Goal: Task Accomplishment & Management: Complete application form

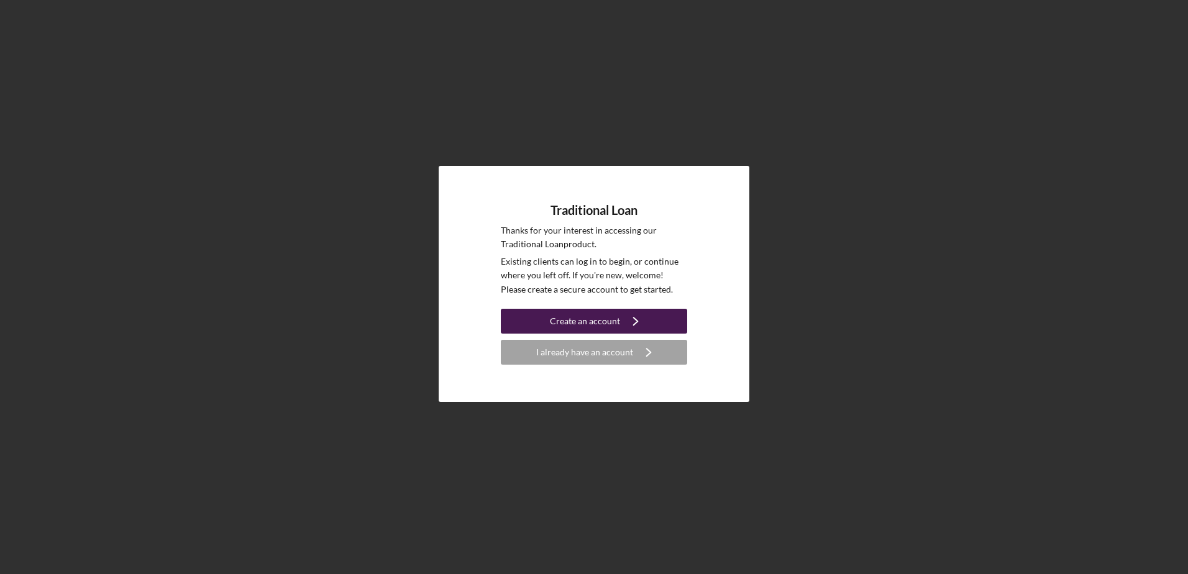
click at [600, 320] on div "Create an account" at bounding box center [585, 321] width 70 height 25
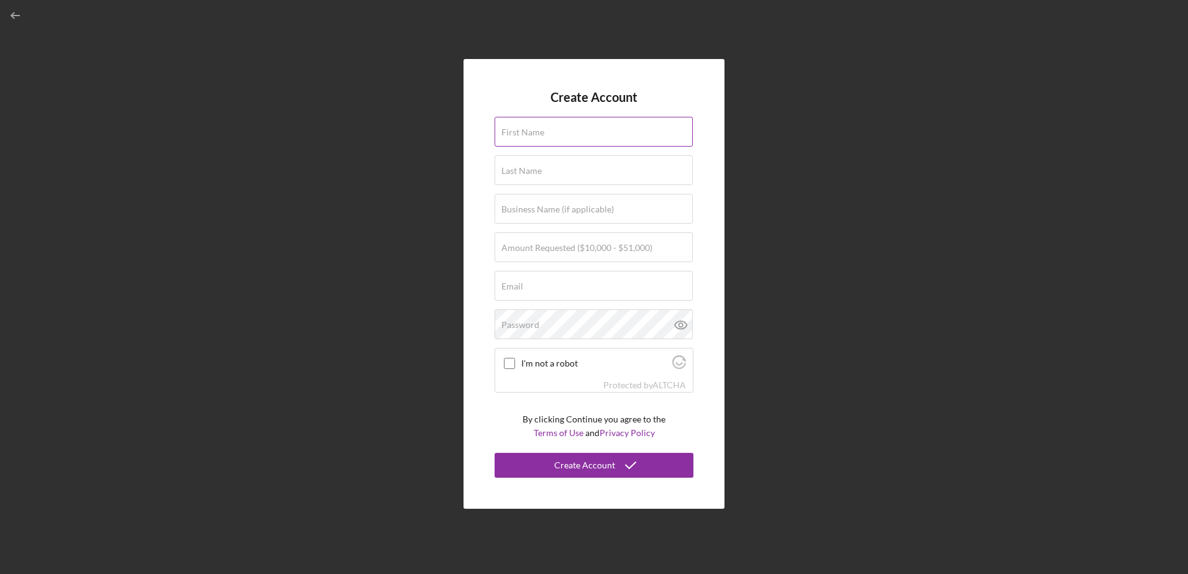
click at [541, 135] on label "First Name" at bounding box center [523, 132] width 43 height 10
click at [541, 135] on input "First Name" at bounding box center [594, 132] width 198 height 30
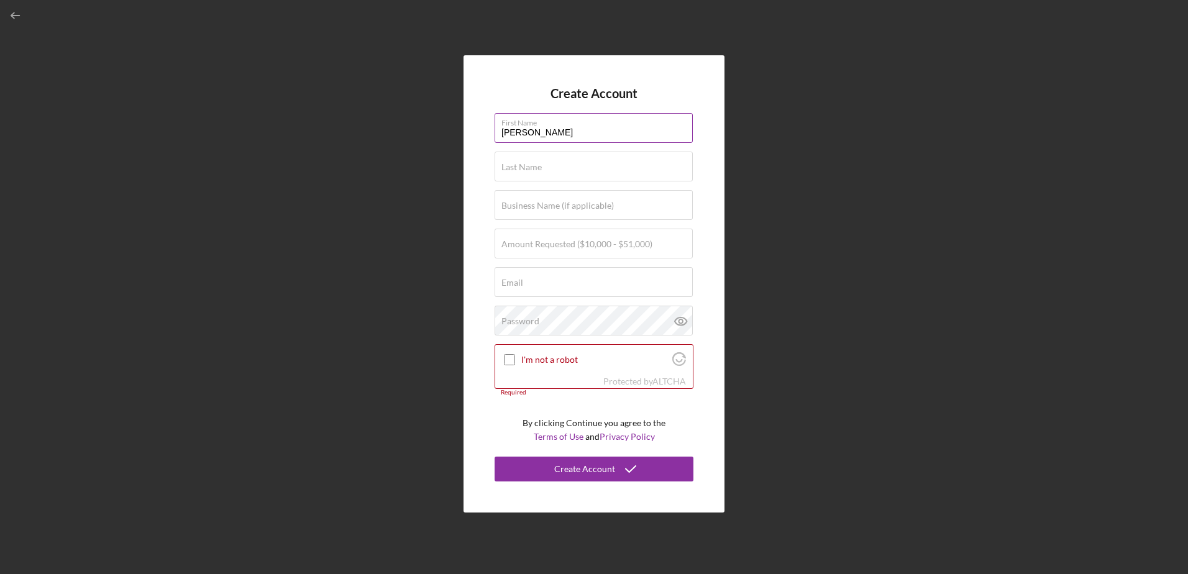
type input "[PERSON_NAME]"
click at [534, 245] on label "Amount Requested ($10,000 - $51,000)" at bounding box center [577, 244] width 151 height 10
click at [534, 245] on input "Amount Requested ($10,000 - $51,000)" at bounding box center [594, 244] width 198 height 30
type input "$51,000"
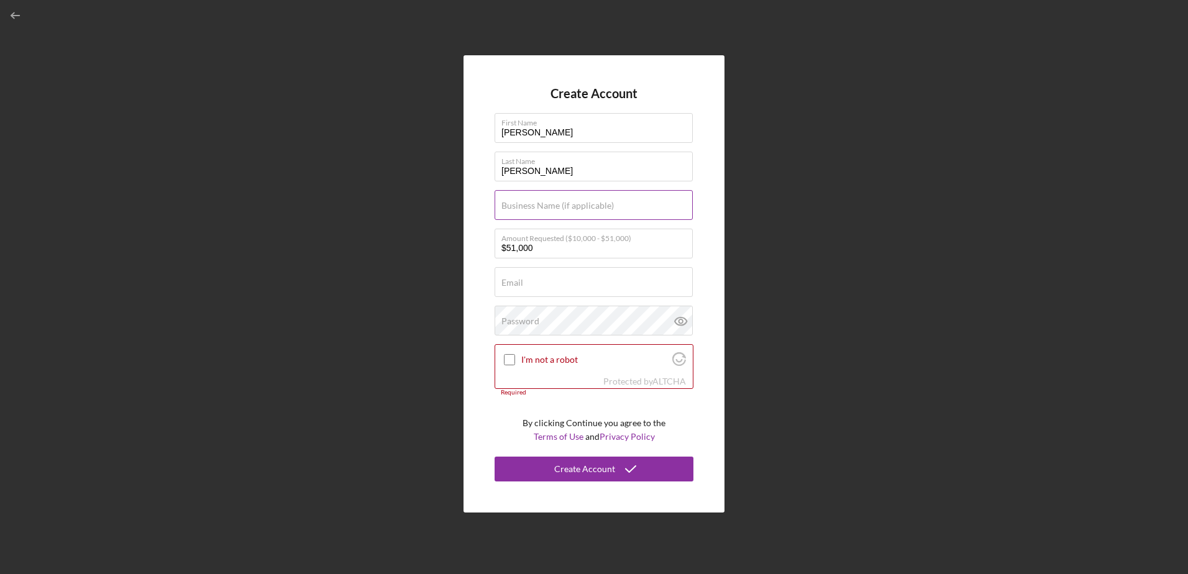
click at [530, 209] on label "Business Name (if applicable)" at bounding box center [558, 206] width 112 height 10
click at [530, 209] on input "Business Name (if applicable)" at bounding box center [594, 205] width 198 height 30
type input "Fastsigns [GEOGRAPHIC_DATA]"
click at [403, 257] on div "Create Account First Name [PERSON_NAME] Last Name [PERSON_NAME] Business Name (…" at bounding box center [594, 284] width 1176 height 568
click at [518, 282] on label "Email" at bounding box center [513, 283] width 22 height 10
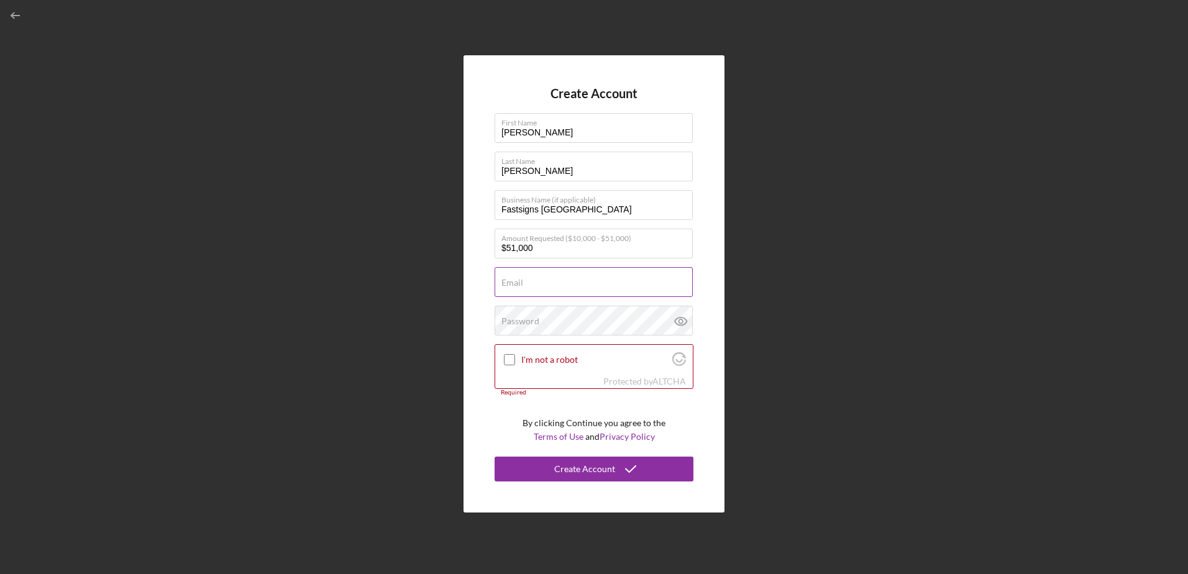
click at [518, 282] on input "Email" at bounding box center [594, 282] width 198 height 30
type input "[PERSON_NAME][EMAIL_ADDRESS][PERSON_NAME][DOMAIN_NAME]"
drag, startPoint x: 553, startPoint y: 129, endPoint x: 399, endPoint y: 132, distance: 153.5
click at [399, 132] on div "Create Account First Name [PERSON_NAME] Last Name [PERSON_NAME] Business Name (…" at bounding box center [594, 284] width 1176 height 568
type input "Terron"
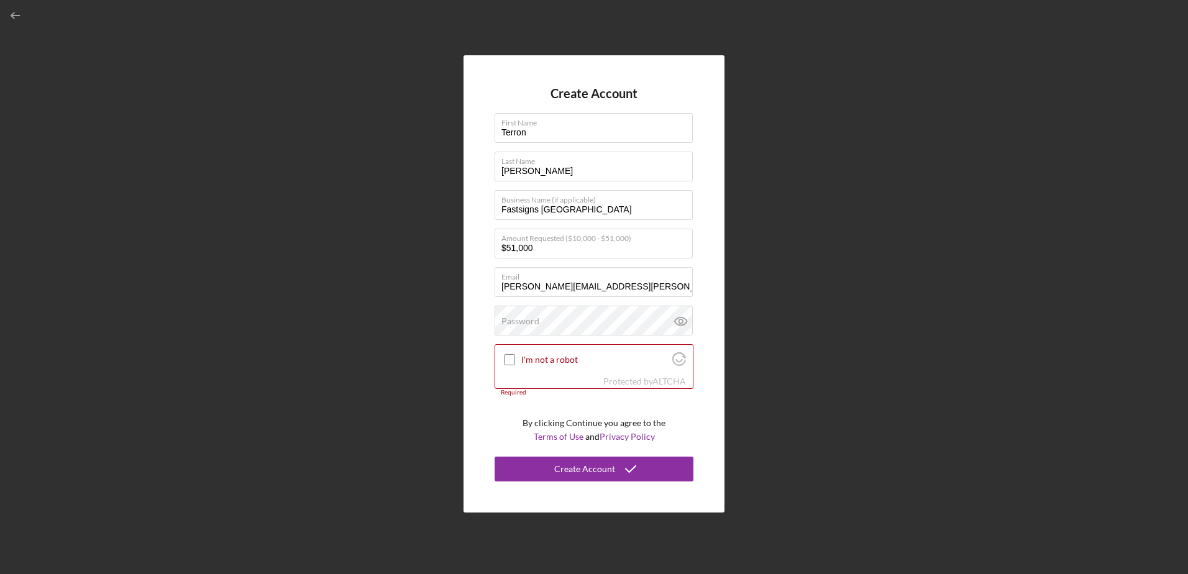
click at [355, 211] on div "Create Account First Name [PERSON_NAME] Last Name [PERSON_NAME] Business Name (…" at bounding box center [594, 284] width 1176 height 568
drag, startPoint x: 548, startPoint y: 175, endPoint x: 312, endPoint y: 169, distance: 236.2
click at [313, 169] on div "Create Account First Name [PERSON_NAME] Last Name [PERSON_NAME] Business Name (…" at bounding box center [594, 284] width 1176 height 568
type input "[PERSON_NAME]"
click at [370, 220] on div "Create Account First Name [PERSON_NAME] Last Name [PERSON_NAME] Business Name (…" at bounding box center [594, 284] width 1176 height 568
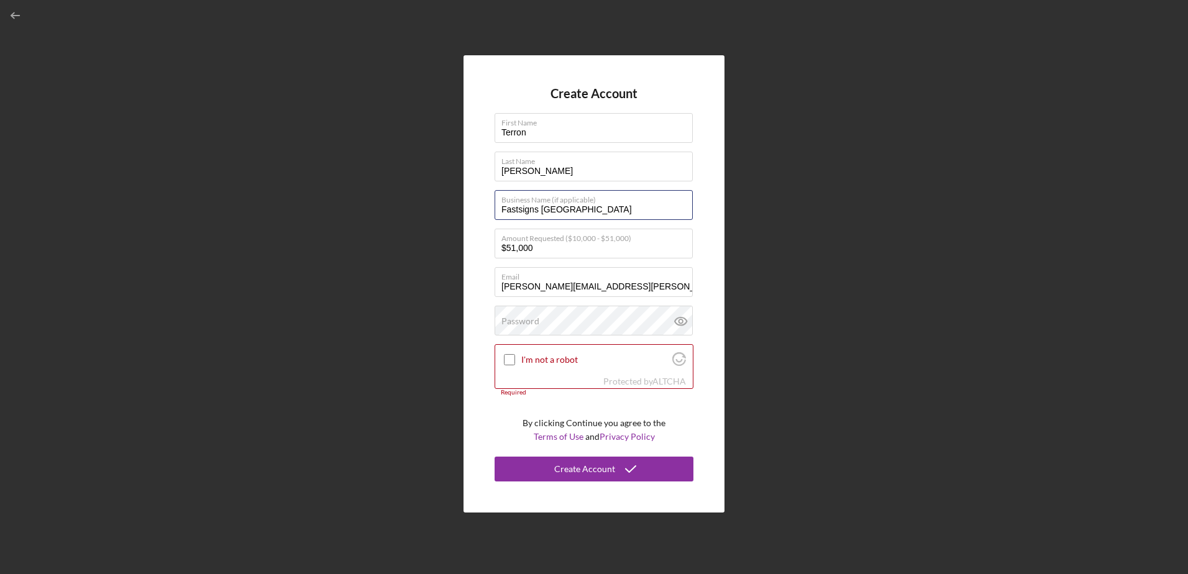
drag, startPoint x: 610, startPoint y: 211, endPoint x: 411, endPoint y: 211, distance: 198.9
click at [411, 211] on div "Create Account First Name [PERSON_NAME] Last Name [PERSON_NAME] Business Name (…" at bounding box center [594, 284] width 1176 height 568
click at [347, 259] on div "Create Account First Name [PERSON_NAME] Last Name [PERSON_NAME] Business Name (…" at bounding box center [594, 284] width 1176 height 568
drag, startPoint x: 623, startPoint y: 282, endPoint x: 433, endPoint y: 284, distance: 190.2
click at [435, 284] on div "Create Account First Name [PERSON_NAME] Last Name [PERSON_NAME] Business Name (…" at bounding box center [594, 284] width 1176 height 568
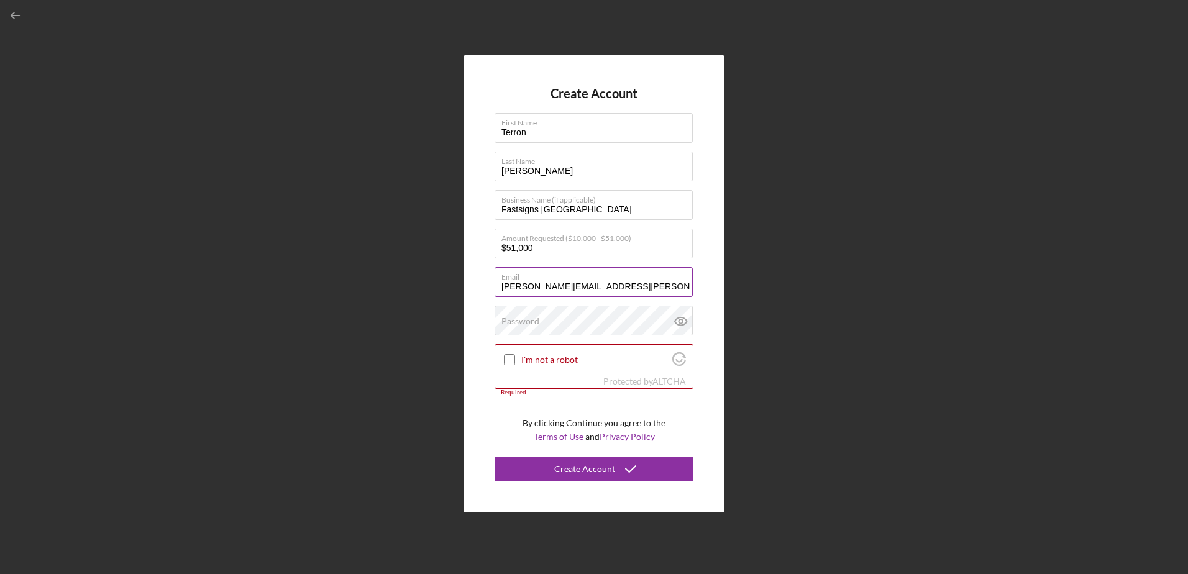
drag, startPoint x: 628, startPoint y: 287, endPoint x: 582, endPoint y: 288, distance: 45.4
click at [595, 288] on input "[PERSON_NAME][EMAIL_ADDRESS][PERSON_NAME][DOMAIN_NAME]" at bounding box center [594, 282] width 198 height 30
click at [640, 288] on input "[PERSON_NAME][EMAIL_ADDRESS][PERSON_NAME][DOMAIN_NAME]" at bounding box center [594, 282] width 198 height 30
click at [644, 285] on input "[PERSON_NAME][EMAIL_ADDRESS][PERSON_NAME][DOMAIN_NAME]" at bounding box center [594, 282] width 198 height 30
drag, startPoint x: 649, startPoint y: 287, endPoint x: 387, endPoint y: 279, distance: 261.8
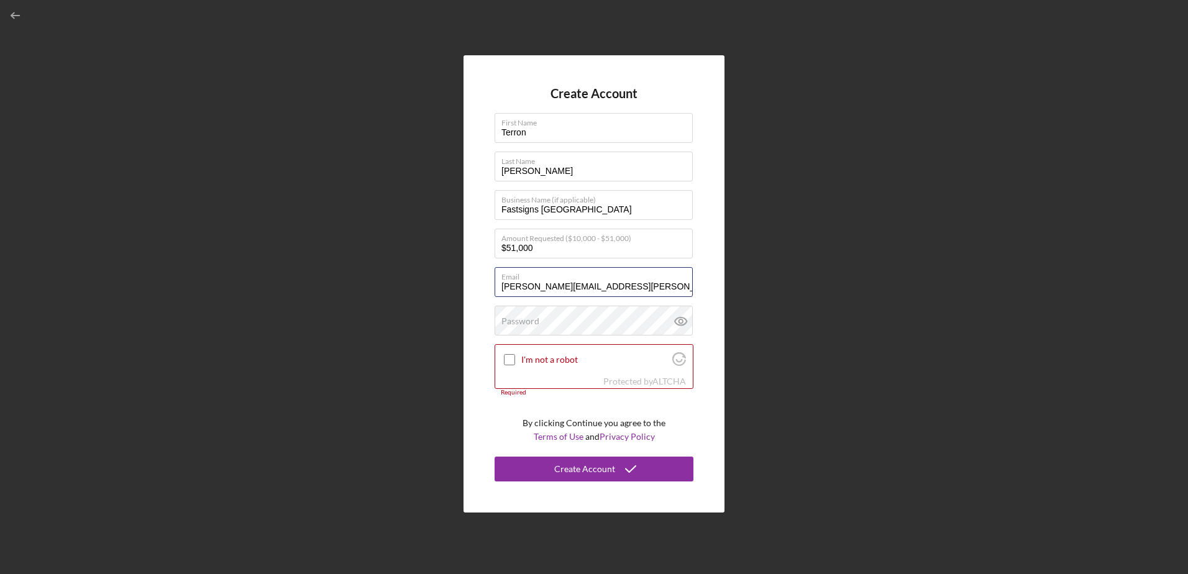
click at [390, 279] on div "Create Account First Name [PERSON_NAME] Last Name [PERSON_NAME] Business Name (…" at bounding box center [594, 284] width 1176 height 568
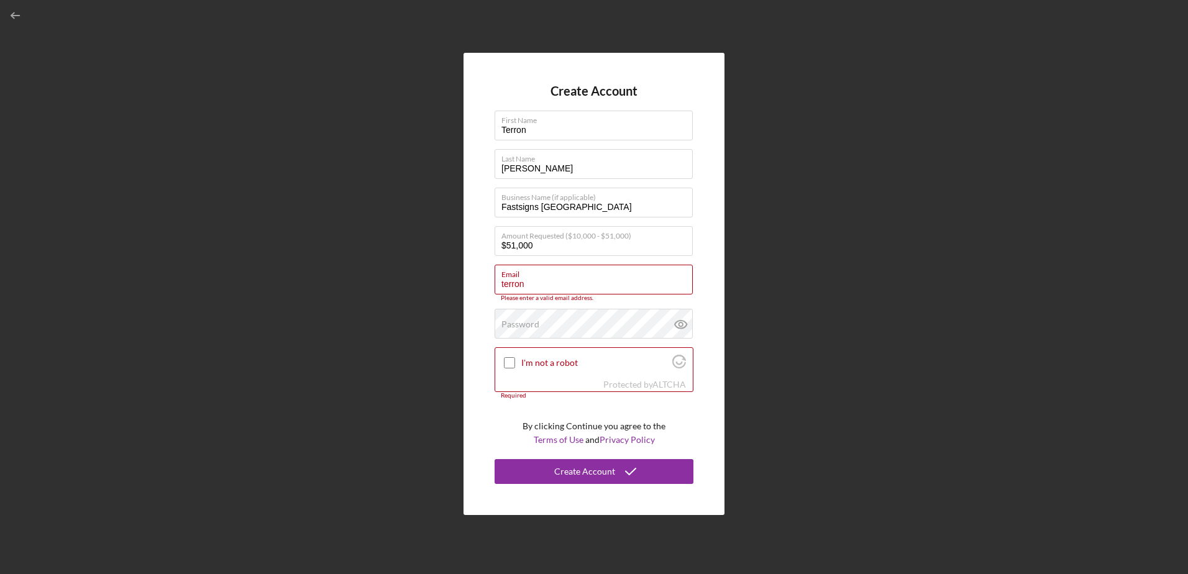
type input "[EMAIL_ADDRESS][PERSON_NAME][DOMAIN_NAME]"
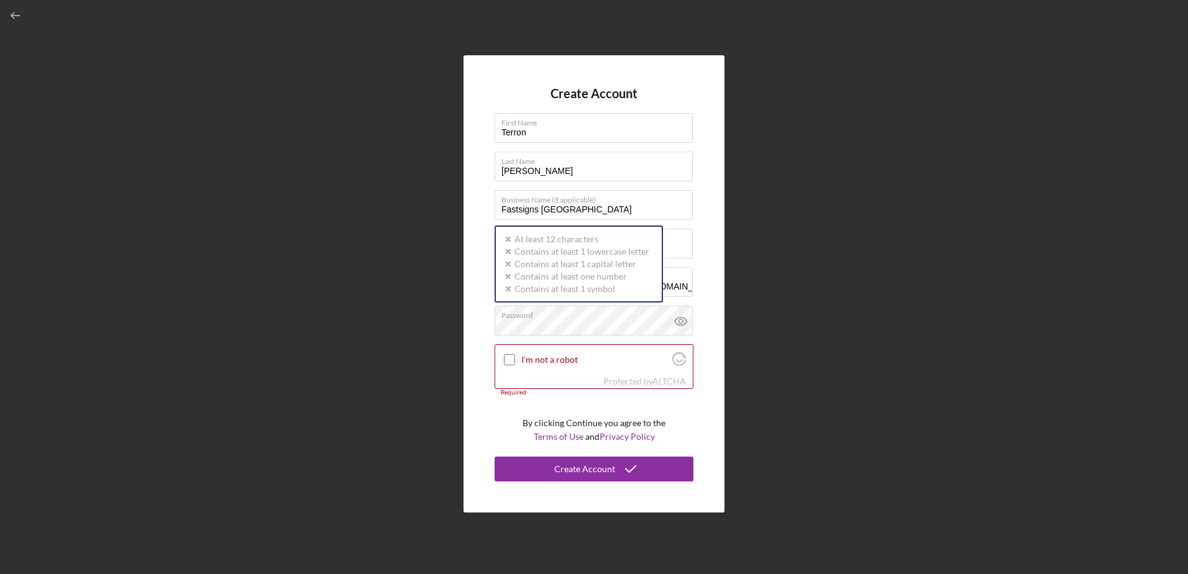
click at [428, 310] on div "Create Account First Name [PERSON_NAME] Last Name [PERSON_NAME] Business Name (…" at bounding box center [594, 284] width 1176 height 568
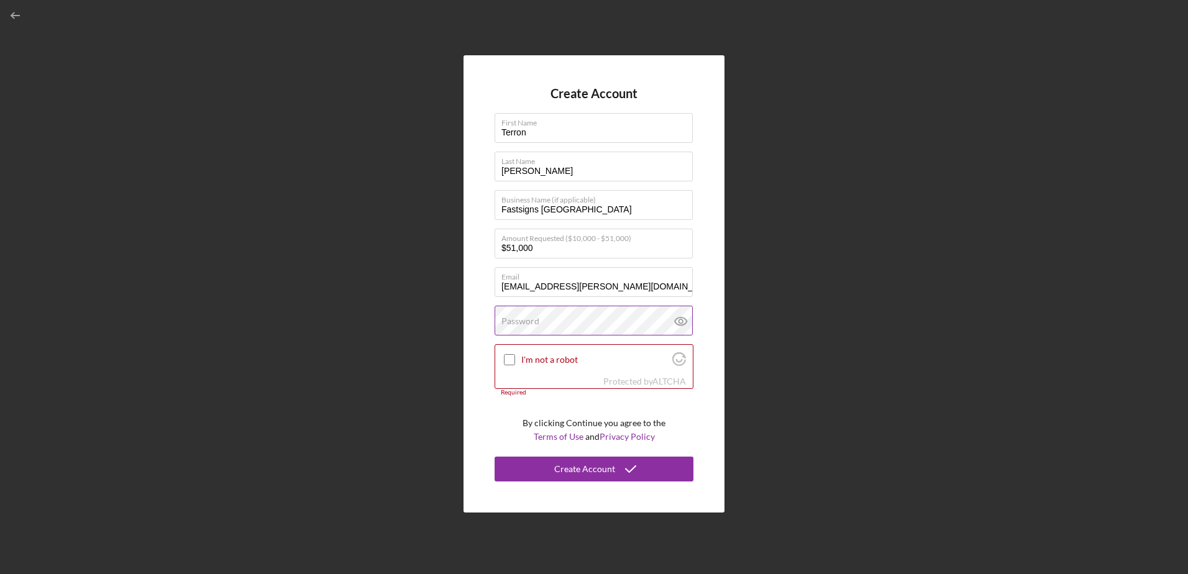
click at [526, 323] on label "Password" at bounding box center [521, 321] width 38 height 10
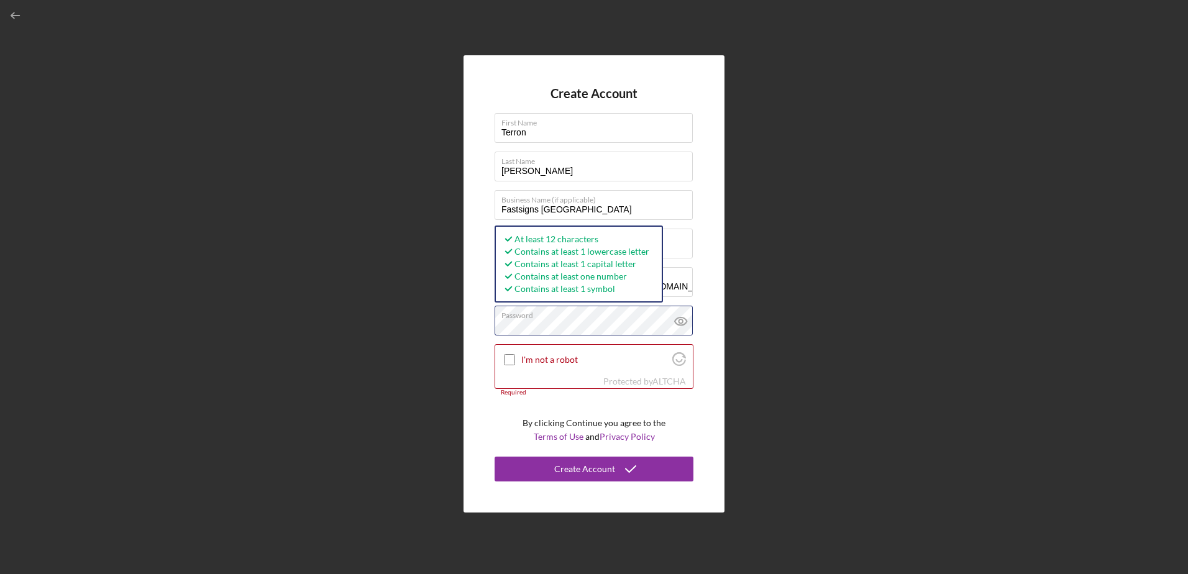
click at [339, 326] on div "Create Account First Name [PERSON_NAME] Last Name [PERSON_NAME] Business Name (…" at bounding box center [594, 284] width 1176 height 568
click at [503, 359] on div at bounding box center [509, 359] width 15 height 15
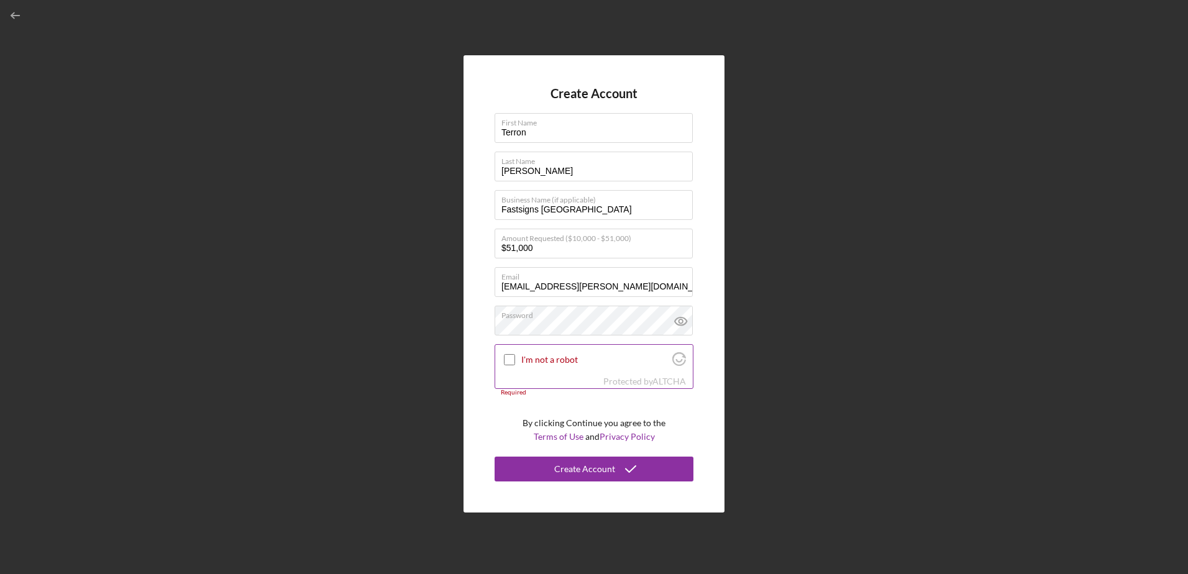
click at [507, 361] on input "I'm not a robot" at bounding box center [509, 359] width 11 height 11
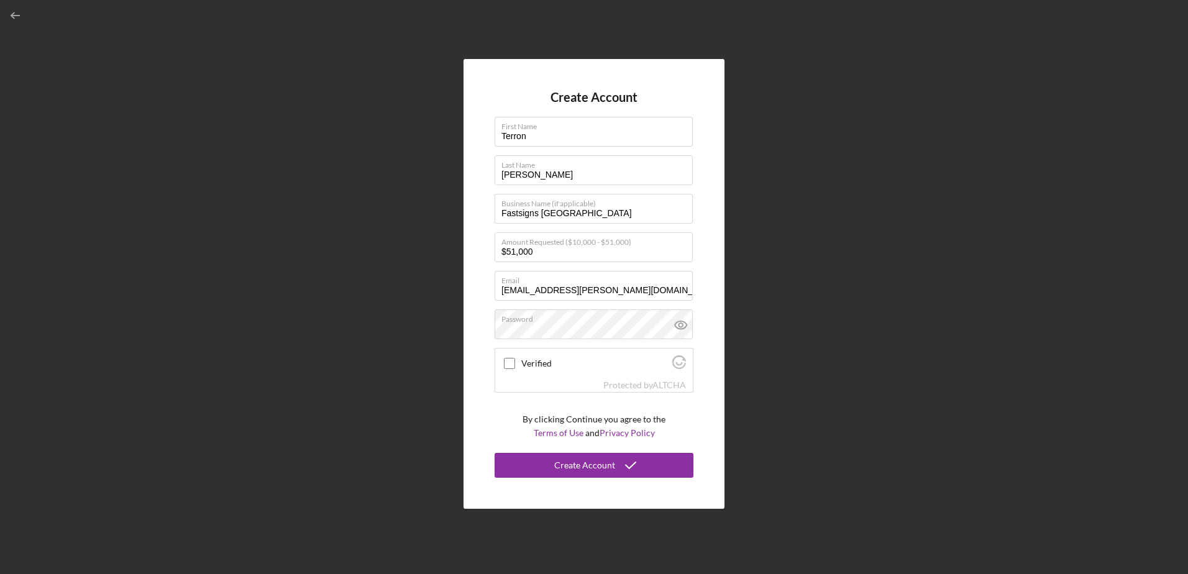
checkbox input "true"
